Goal: Check status: Check status

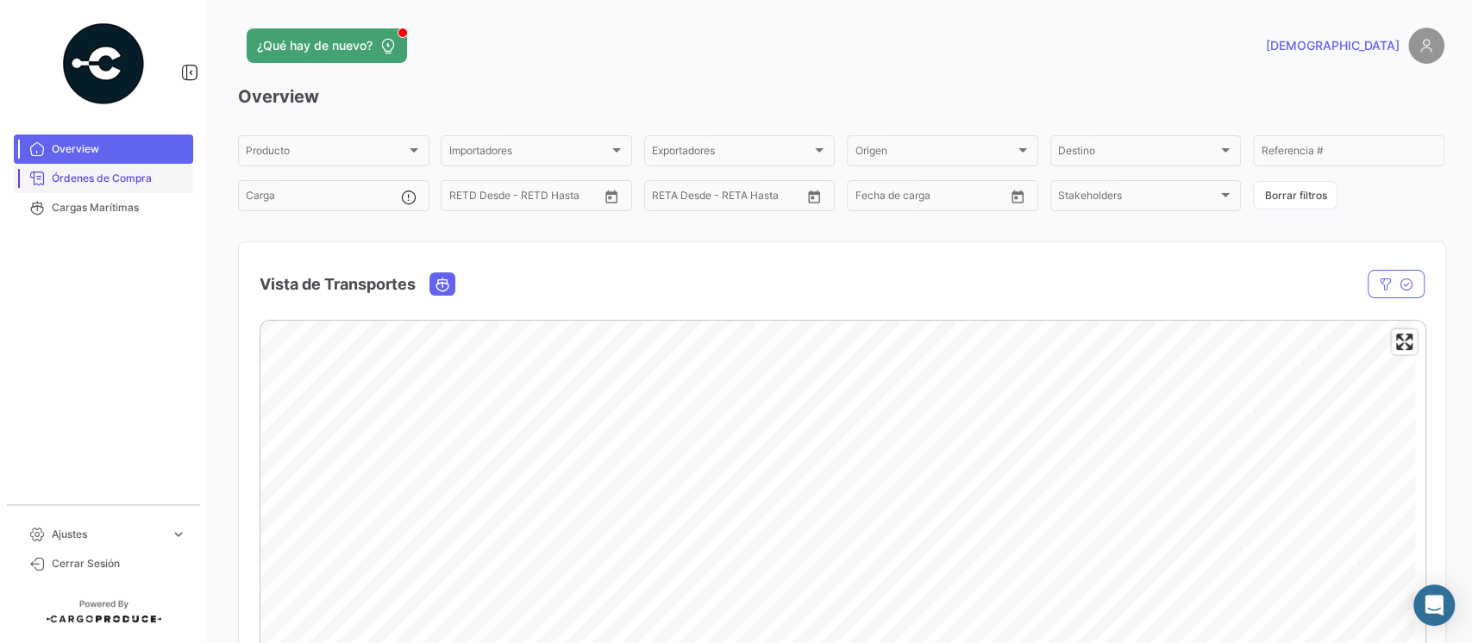
click at [103, 180] on span "Órdenes de Compra" at bounding box center [119, 179] width 135 height 16
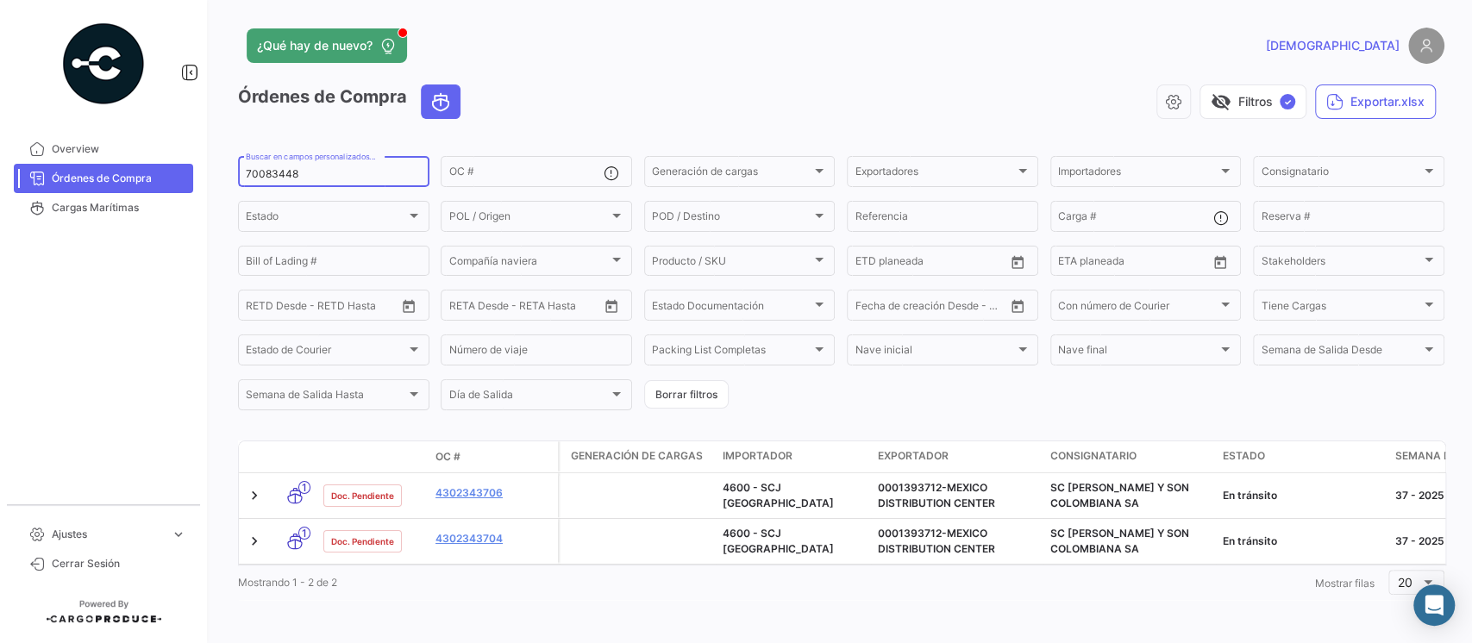
click at [281, 167] on div "70083448 Buscar en campos personalizados..." at bounding box center [334, 171] width 176 height 34
click at [279, 170] on div "70083448 Buscar en campos personalizados..." at bounding box center [334, 171] width 176 height 34
click at [279, 168] on input "70083448" at bounding box center [334, 174] width 176 height 12
click at [279, 167] on div "70083448 Buscar en campos personalizados..." at bounding box center [334, 171] width 176 height 34
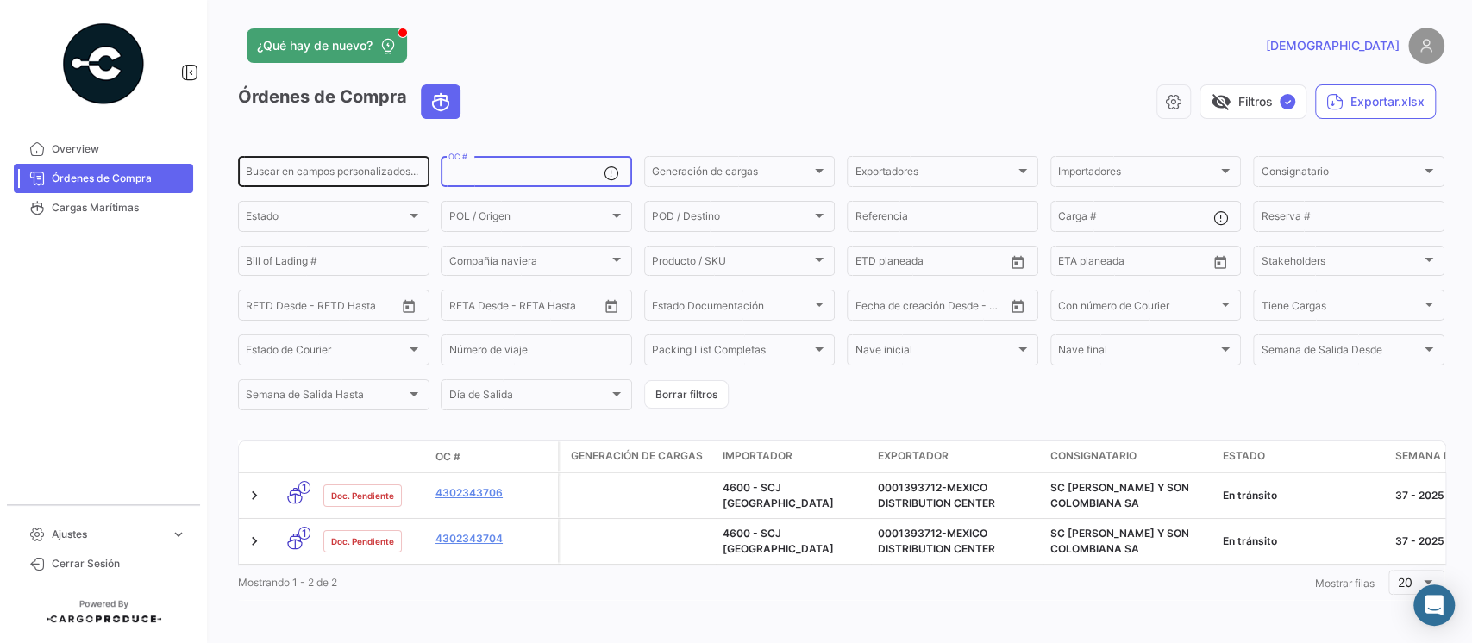
paste input "4302345139"
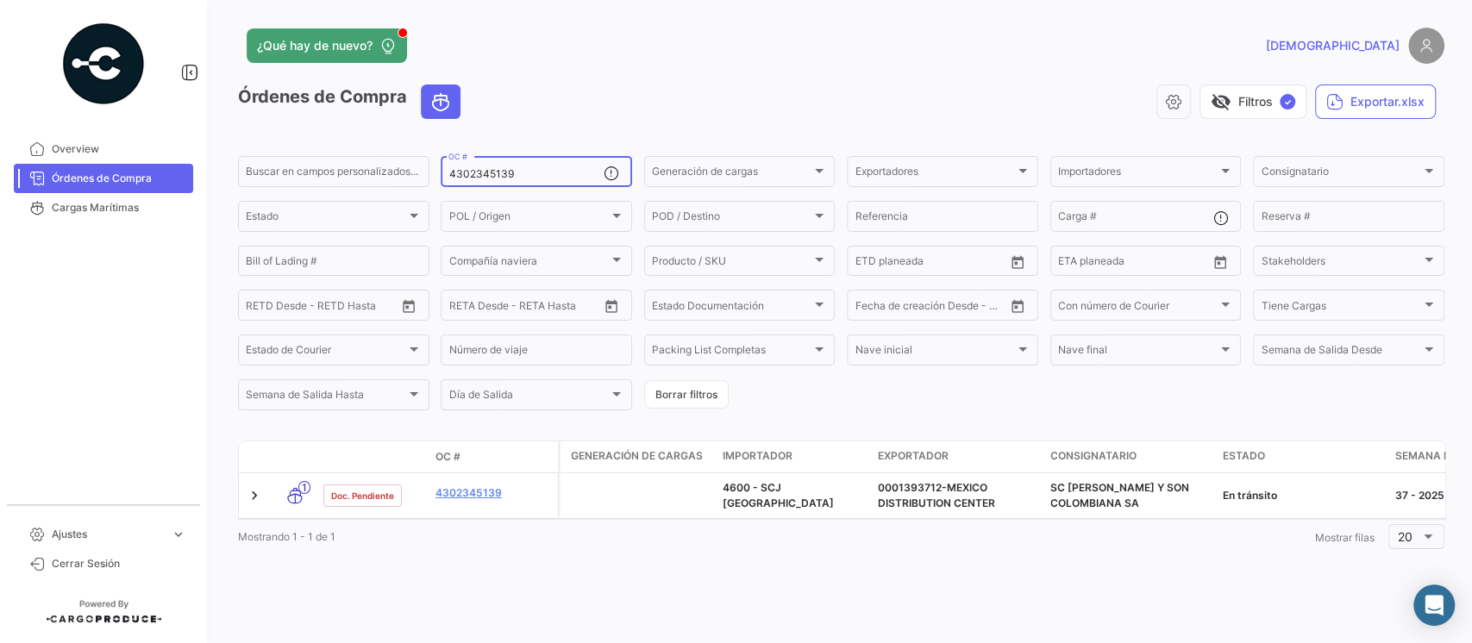
type input "4302345139"
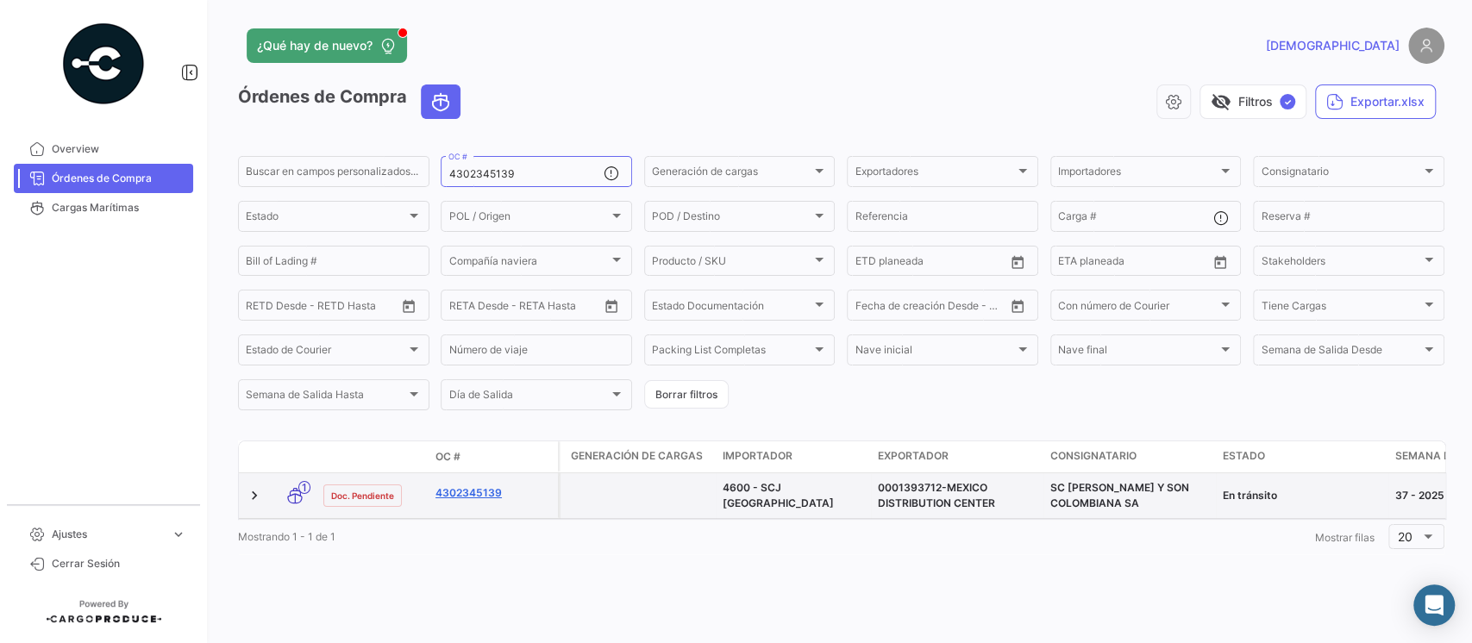
click at [476, 498] on link "4302345139" at bounding box center [494, 494] width 116 height 16
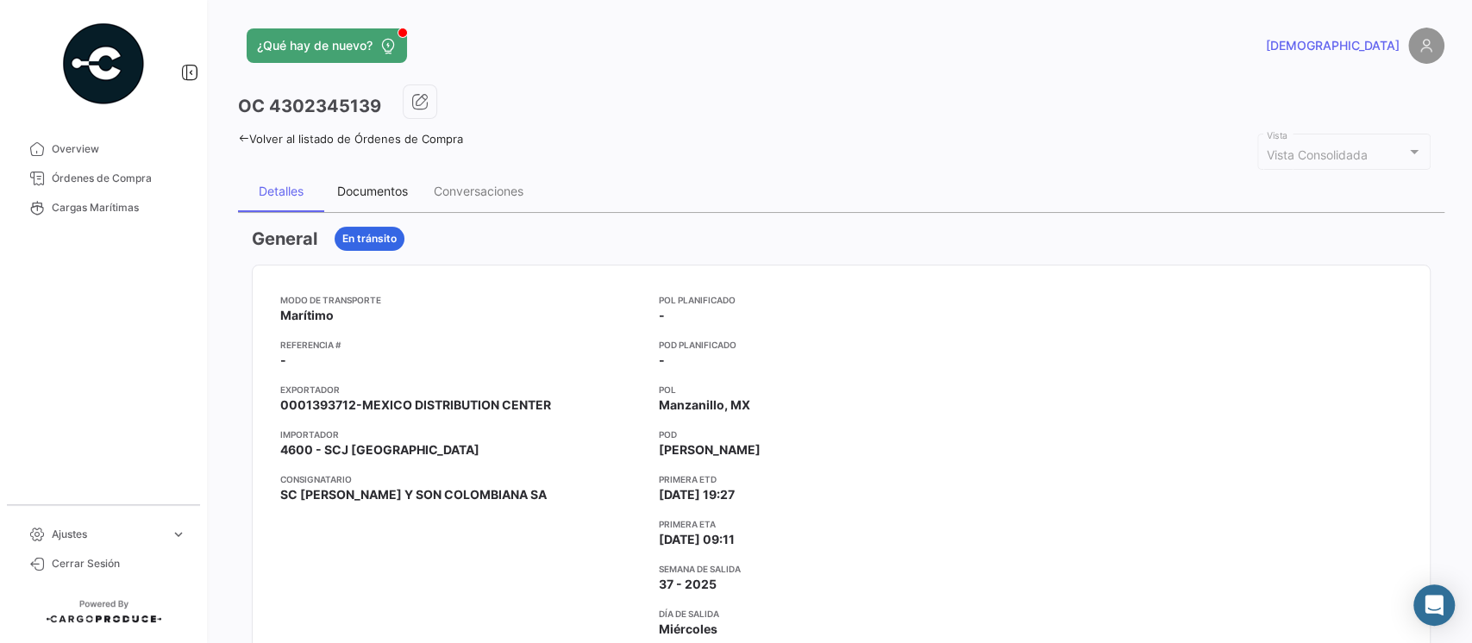
click at [355, 190] on div "Documentos" at bounding box center [372, 191] width 71 height 15
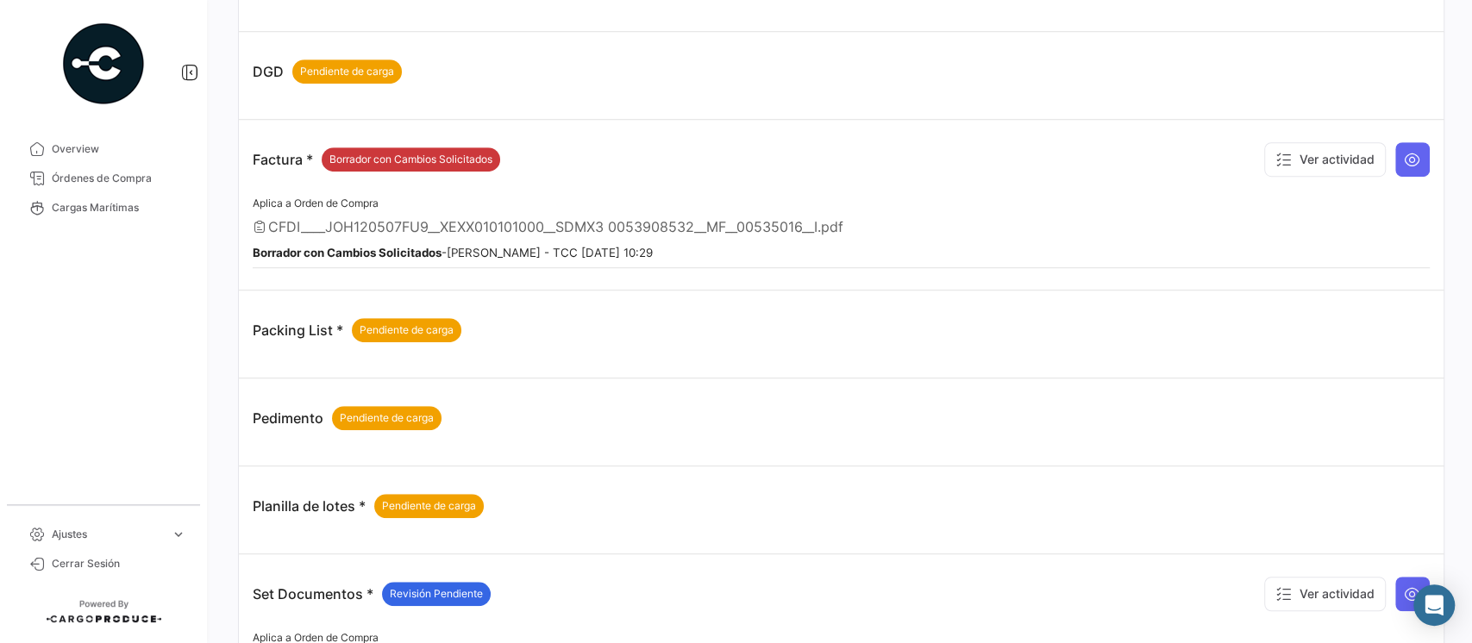
scroll to position [690, 0]
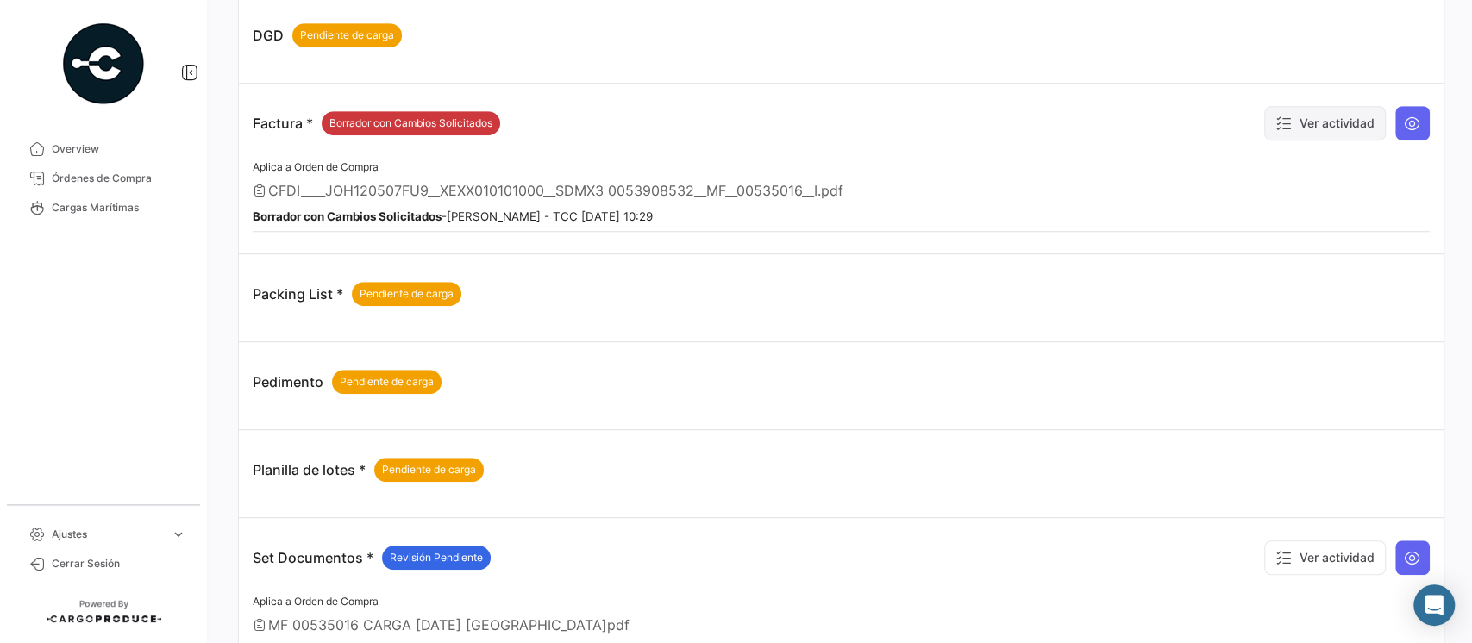
click at [1316, 121] on button "Ver actividad" at bounding box center [1325, 123] width 122 height 34
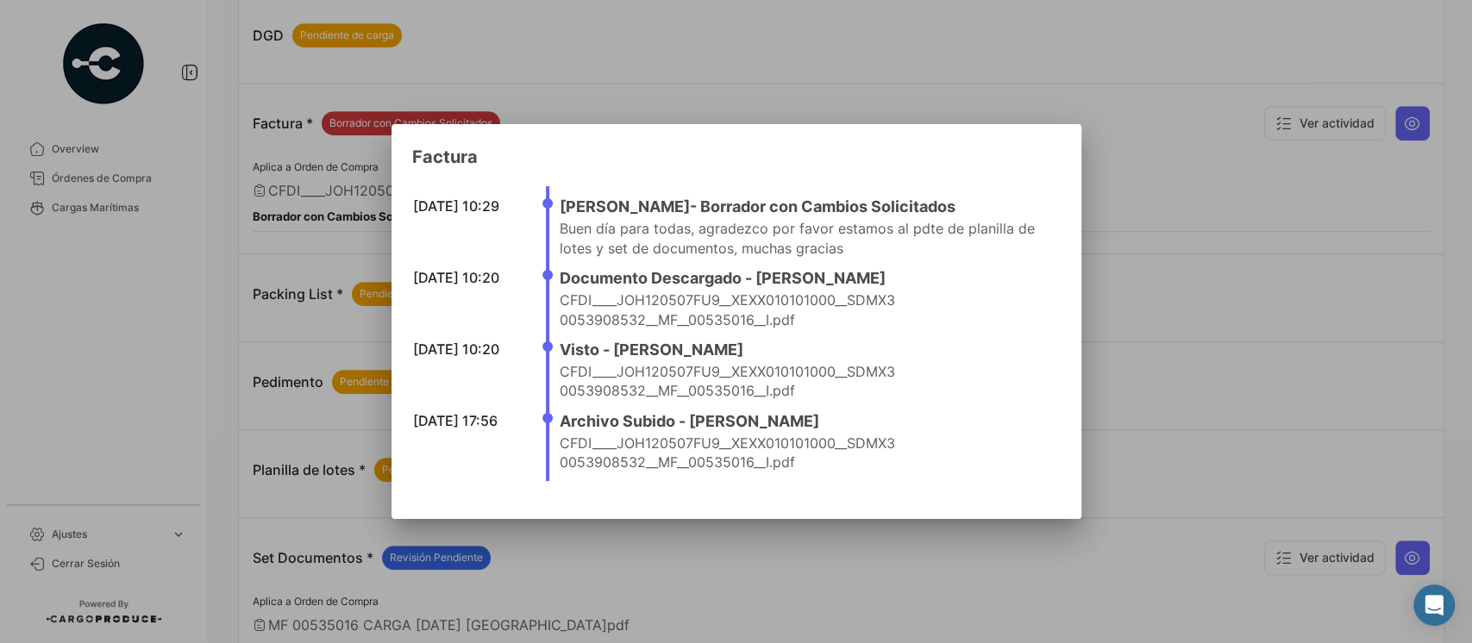
click at [1169, 267] on div at bounding box center [736, 321] width 1472 height 643
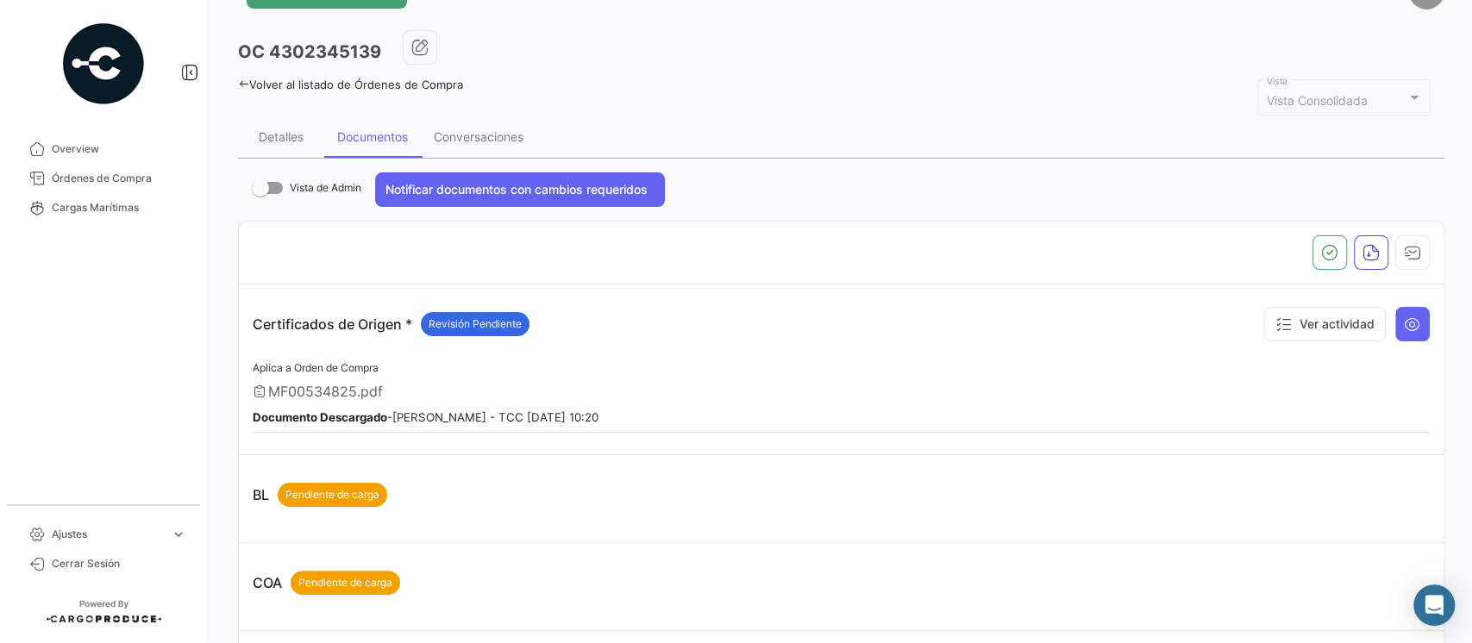
scroll to position [0, 0]
